Goal: Task Accomplishment & Management: Manage account settings

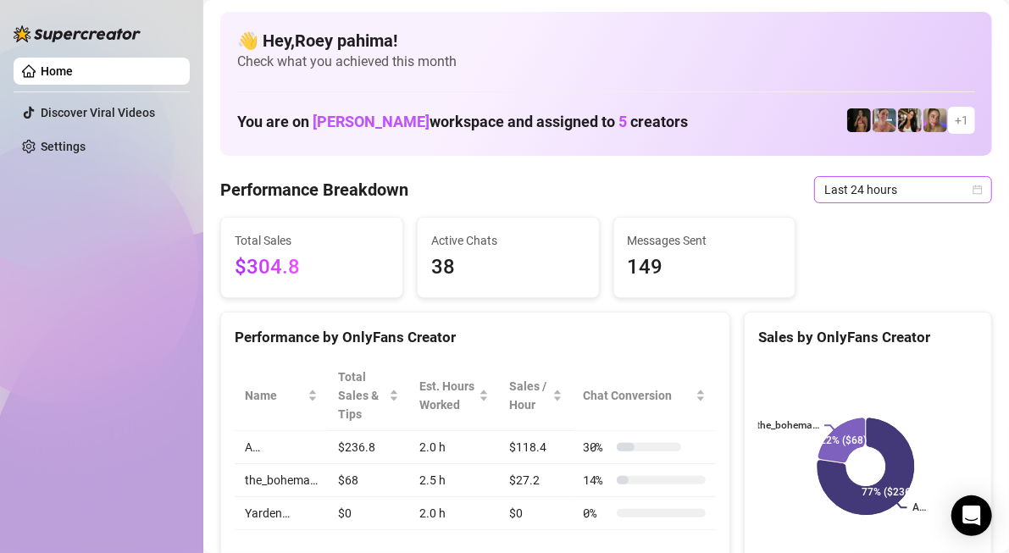
click at [884, 182] on span "Last 24 hours" at bounding box center [903, 189] width 158 height 25
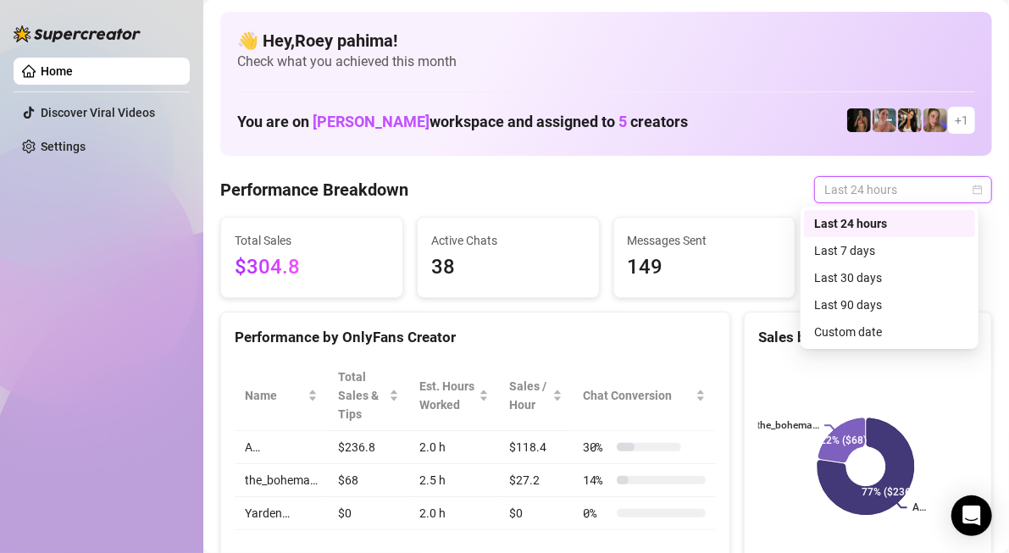
click at [878, 223] on div "Last 24 hours" at bounding box center [889, 223] width 151 height 19
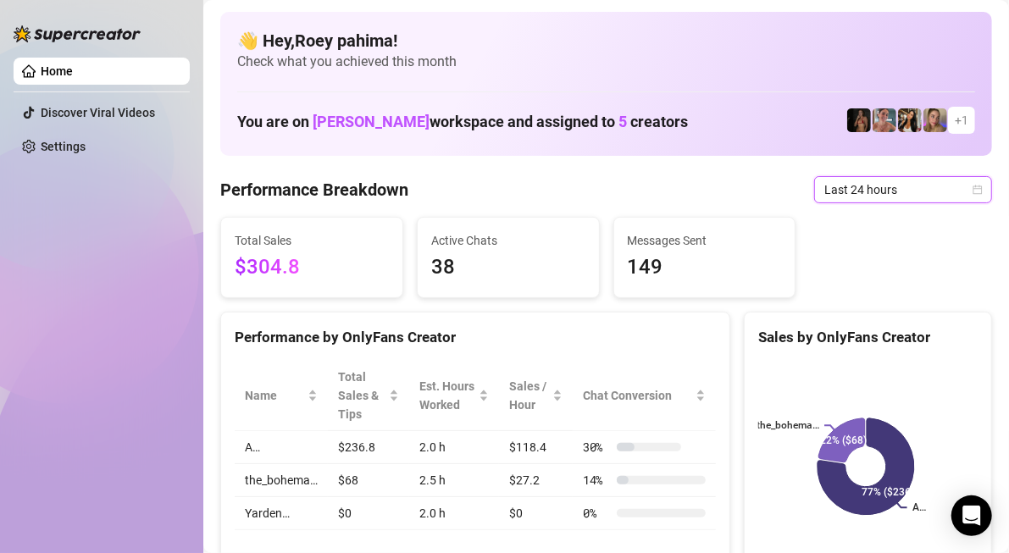
click at [843, 181] on span "Last 24 hours" at bounding box center [903, 189] width 158 height 25
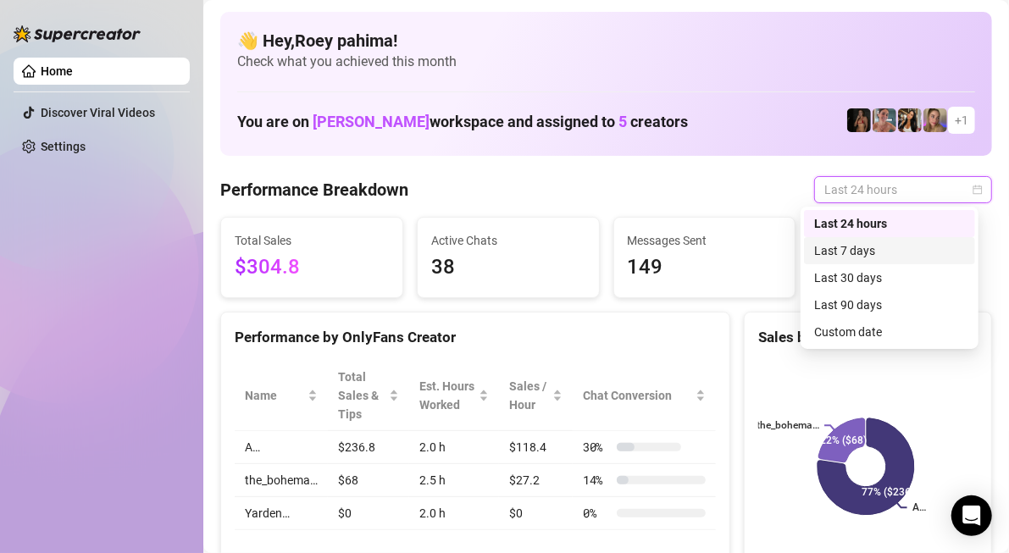
click at [848, 241] on div "Last 7 days" at bounding box center [889, 250] width 171 height 27
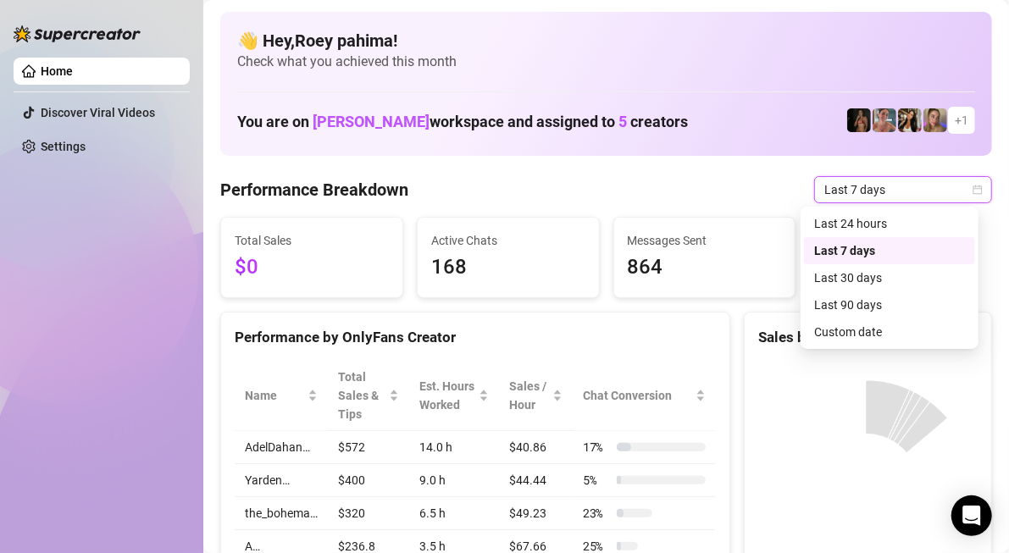
click at [849, 190] on span "Last 7 days" at bounding box center [903, 189] width 158 height 25
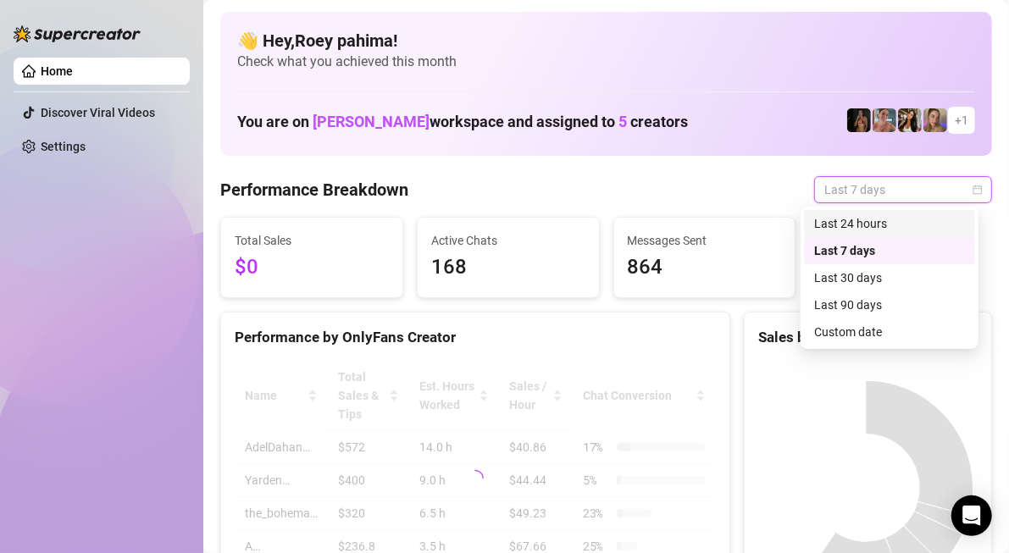
click at [870, 224] on div "Last 24 hours" at bounding box center [889, 223] width 151 height 19
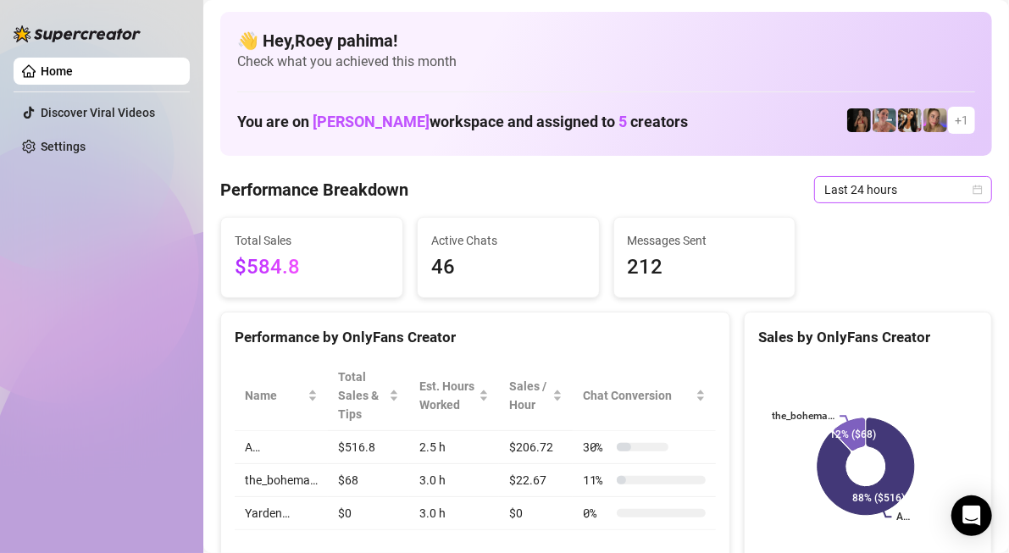
click at [927, 183] on span "Last 24 hours" at bounding box center [903, 189] width 158 height 25
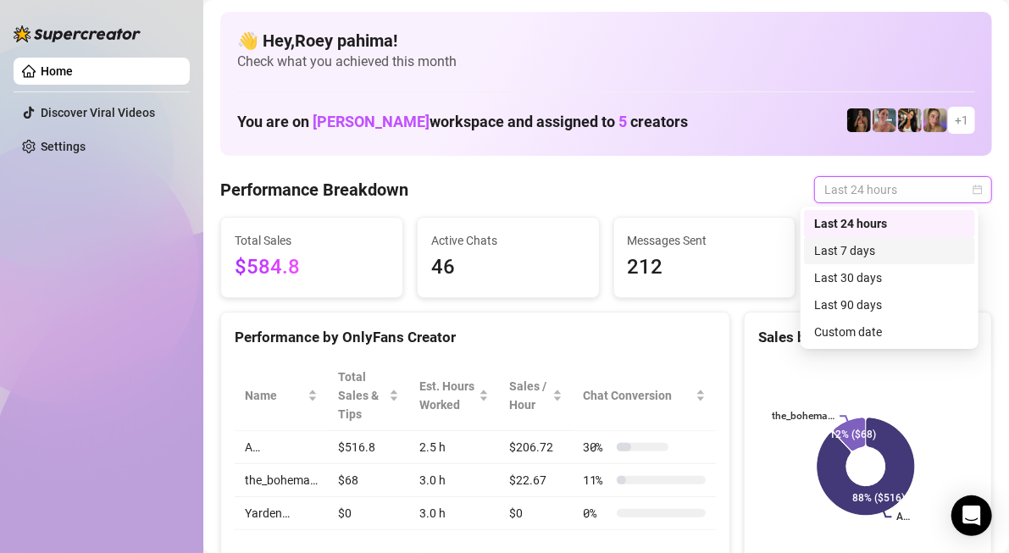
click at [918, 249] on div "Last 7 days" at bounding box center [889, 250] width 151 height 19
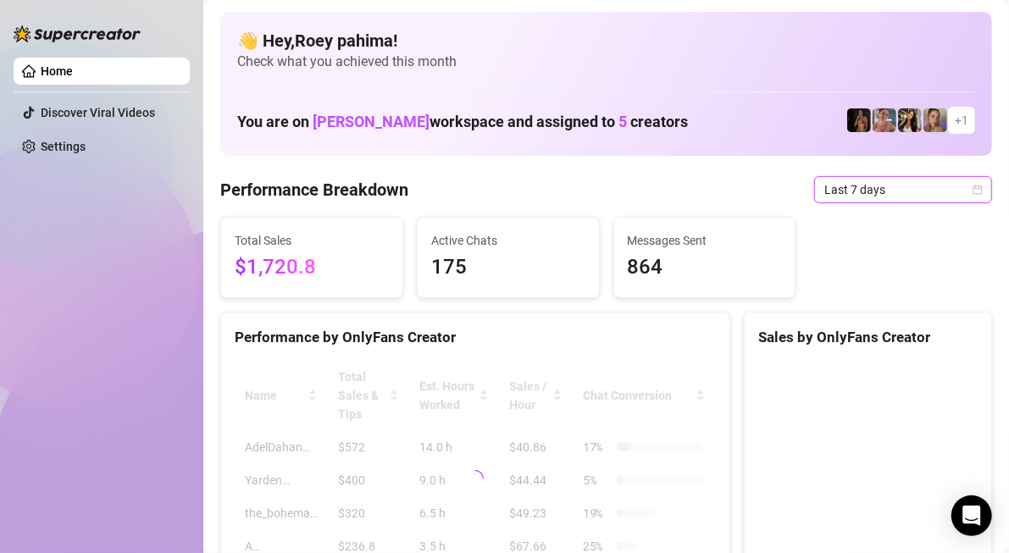
click at [906, 186] on span "Last 7 days" at bounding box center [903, 189] width 158 height 25
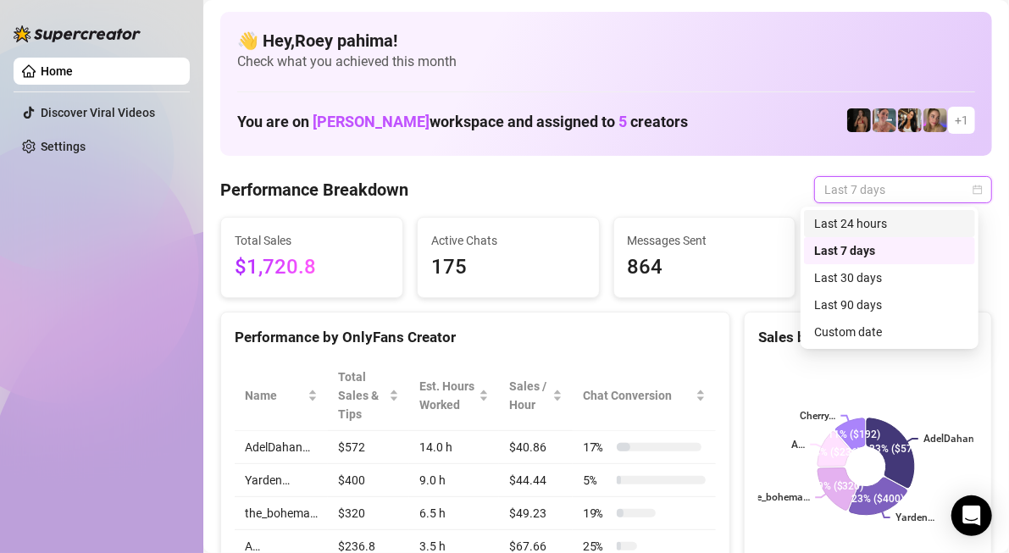
click at [922, 216] on div "Last 24 hours" at bounding box center [889, 223] width 151 height 19
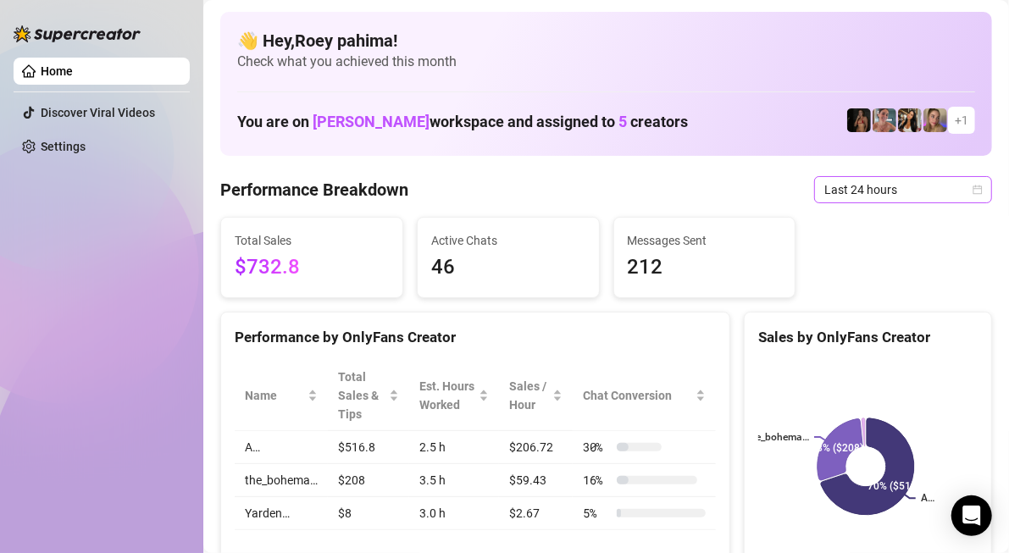
click at [862, 200] on span "Last 24 hours" at bounding box center [903, 189] width 158 height 25
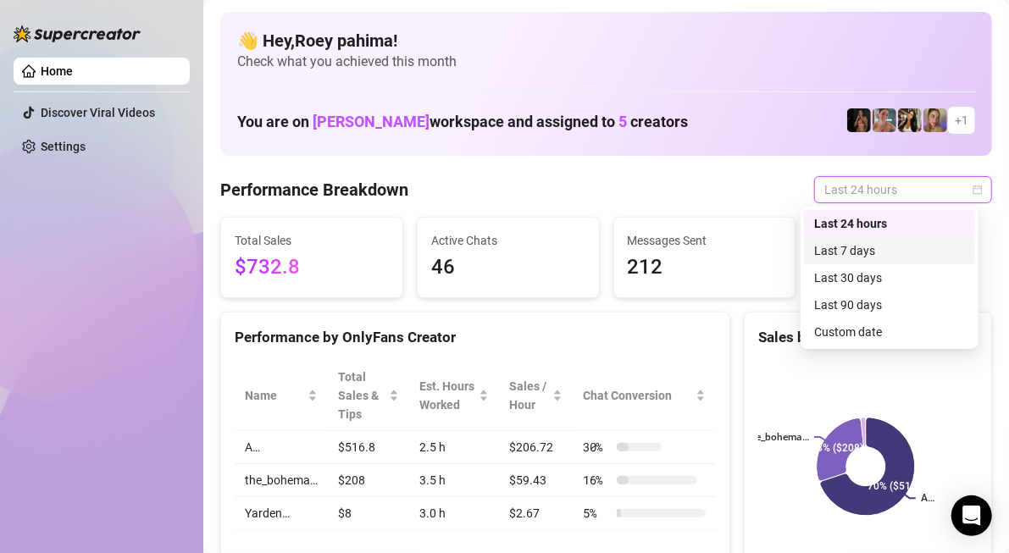
click at [860, 238] on div "Last 7 days" at bounding box center [889, 250] width 171 height 27
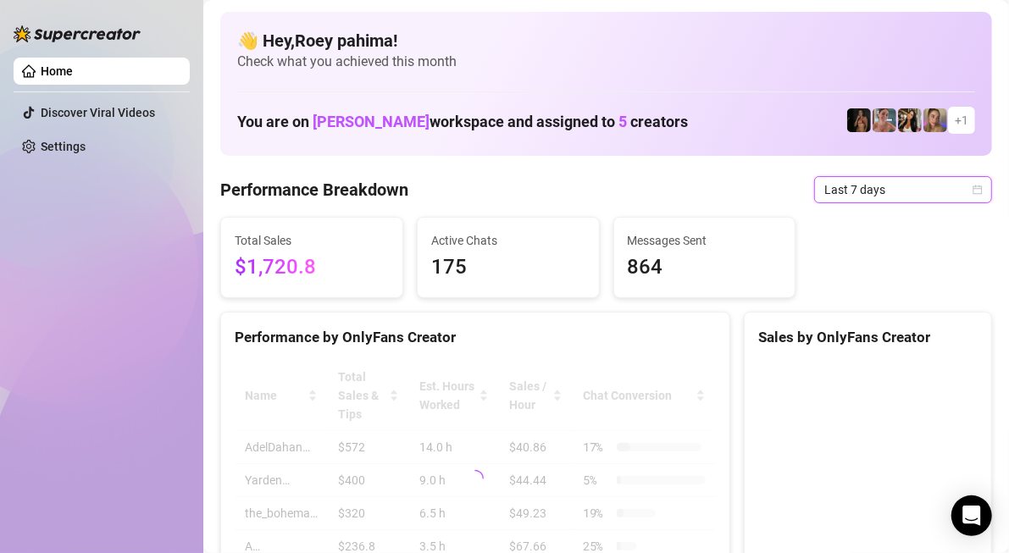
click at [870, 183] on span "Last 7 days" at bounding box center [903, 189] width 158 height 25
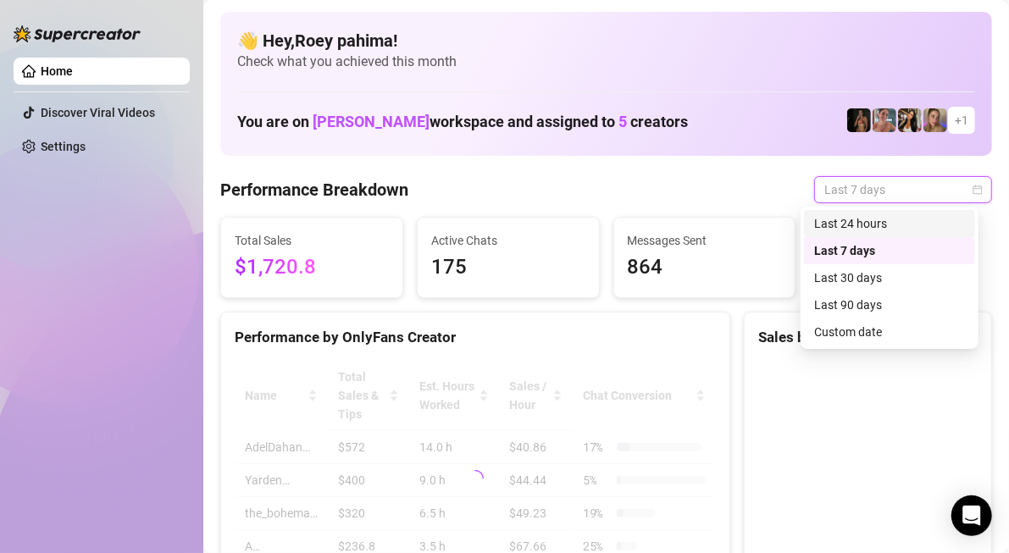
click at [893, 217] on div "Last 24 hours" at bounding box center [889, 223] width 151 height 19
